Goal: Entertainment & Leisure: Consume media (video, audio)

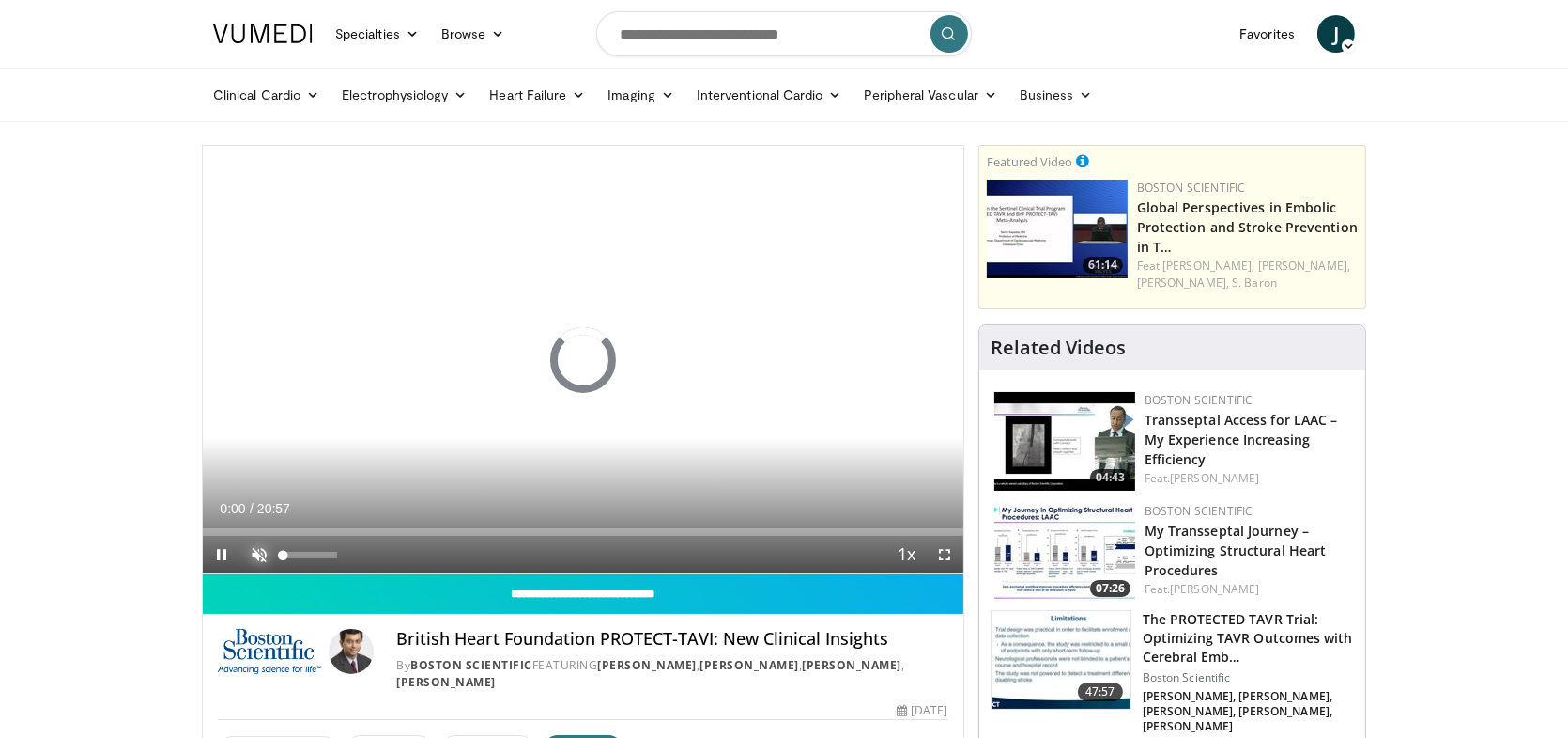
click at [261, 550] on span "Video Player" at bounding box center [260, 555] width 38 height 38
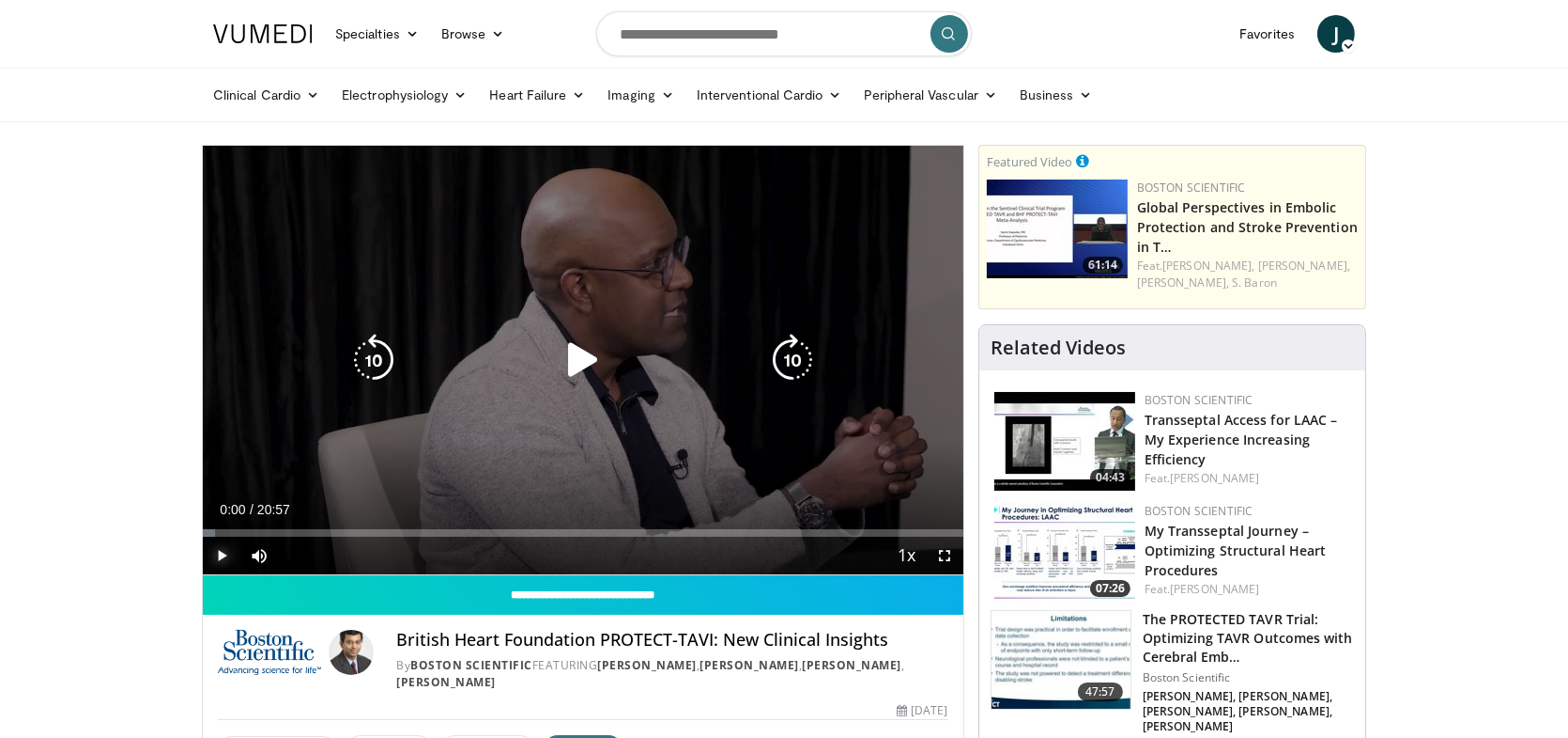
click at [219, 553] on span "Video Player" at bounding box center [222, 556] width 38 height 38
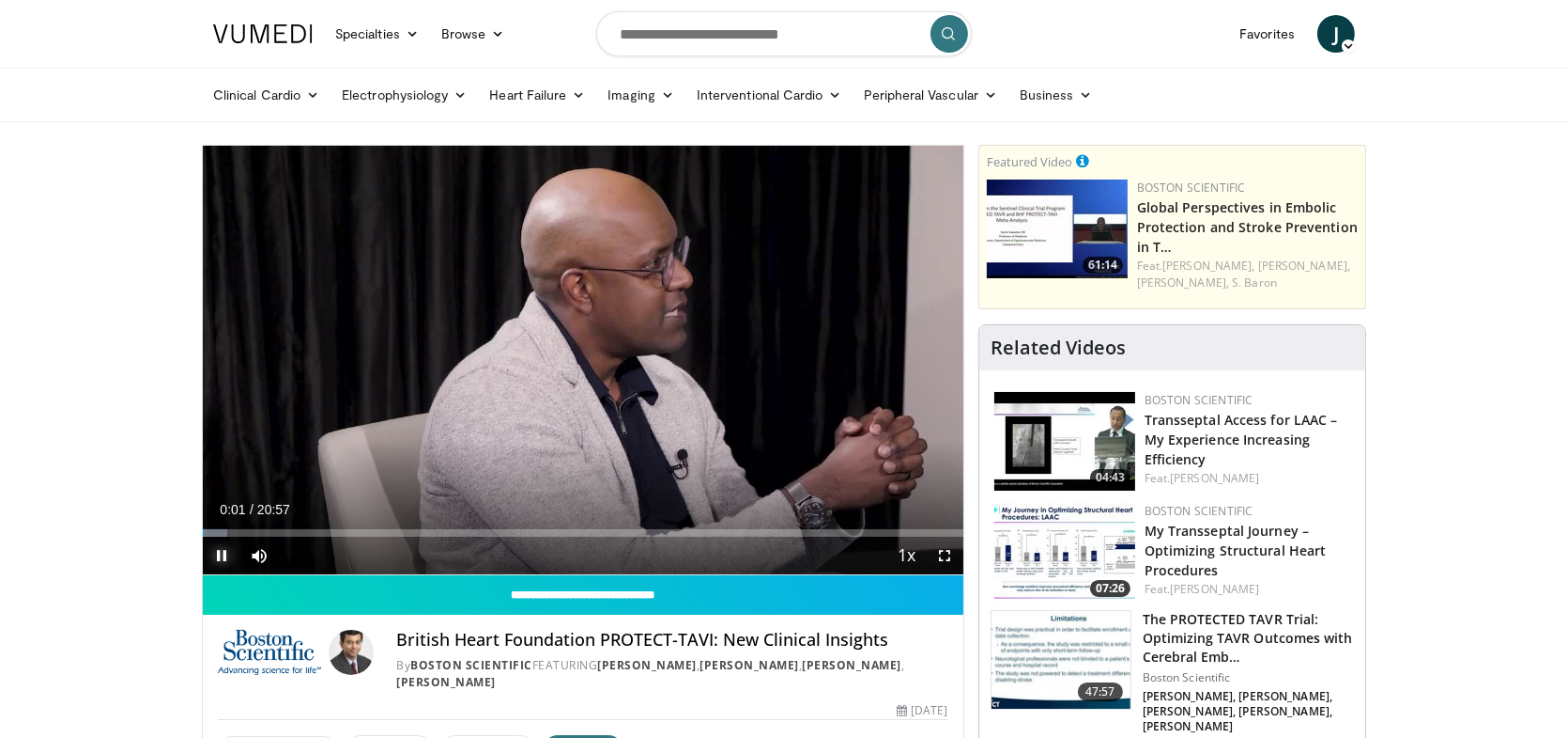
click at [219, 554] on span "Video Player" at bounding box center [222, 556] width 38 height 38
